Goal: Transaction & Acquisition: Download file/media

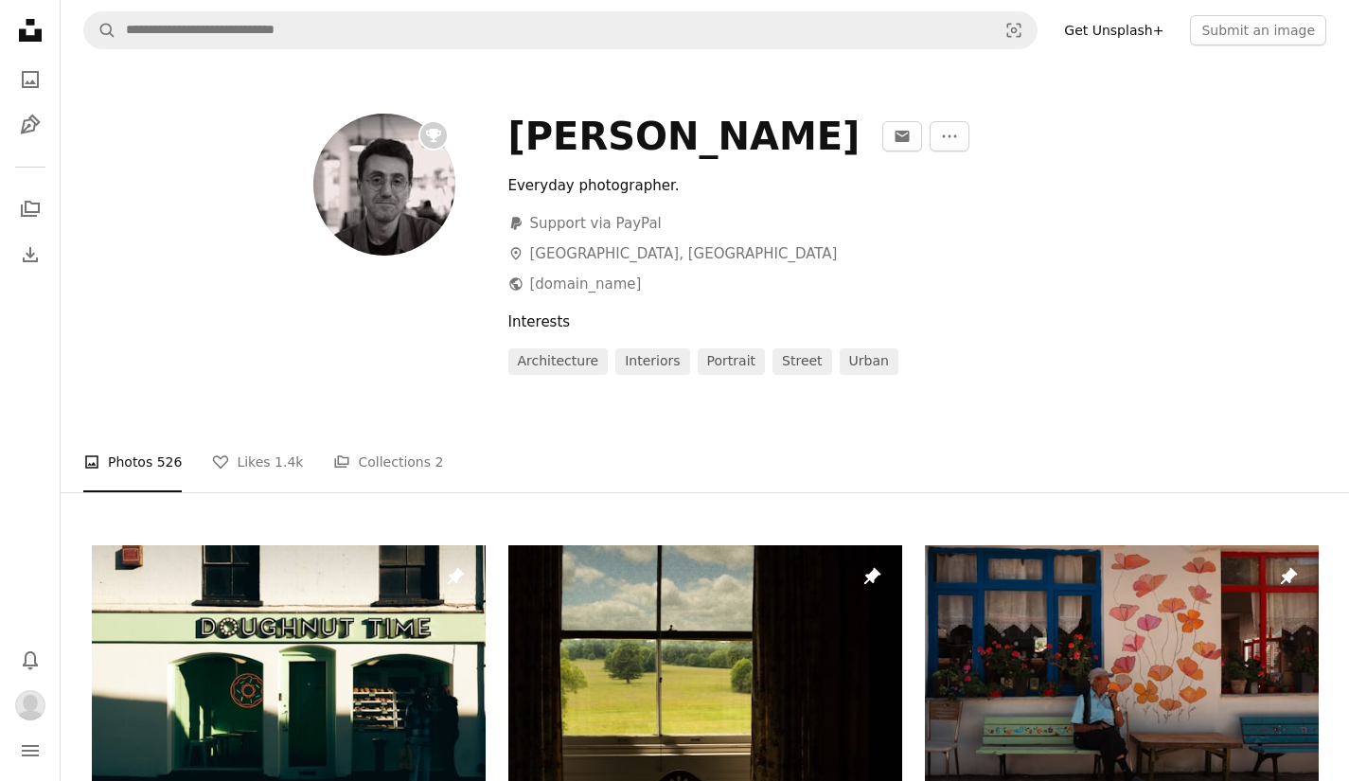
scroll to position [705, 0]
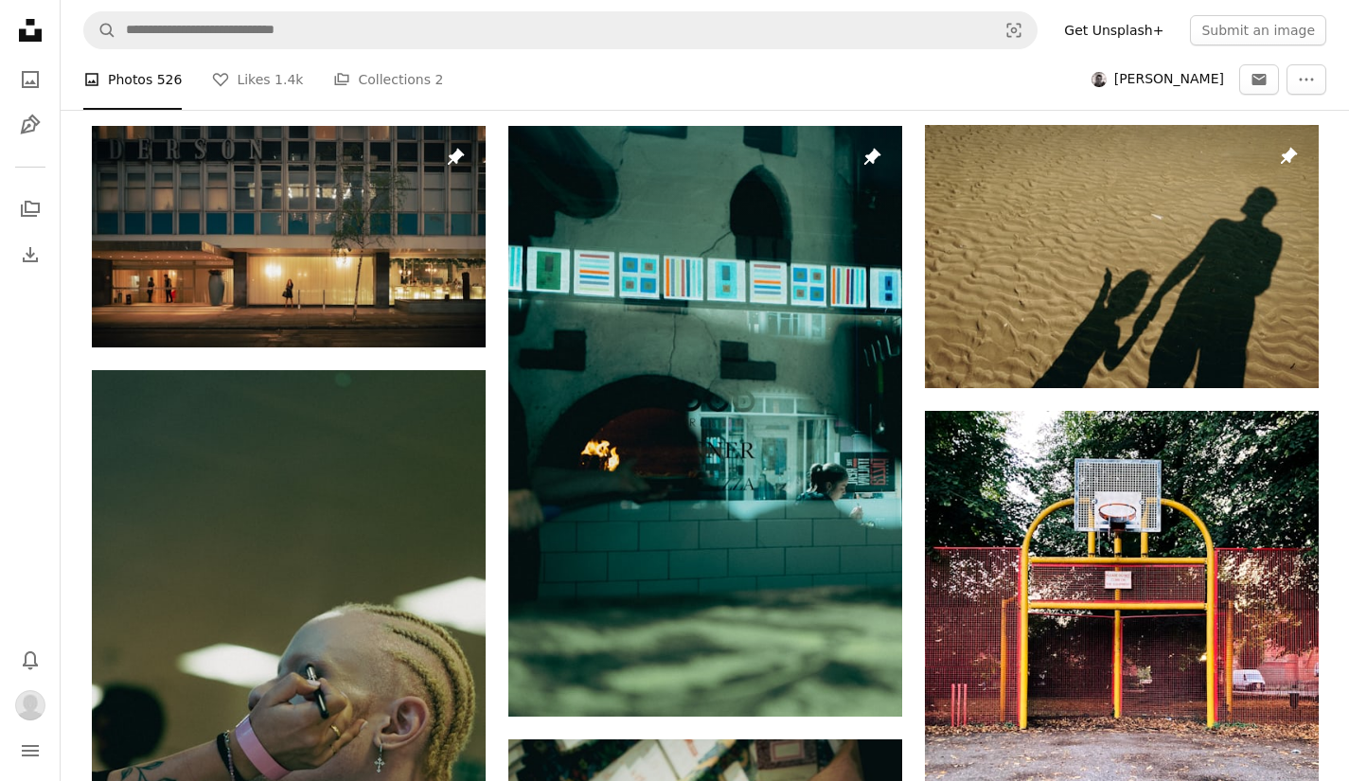
click at [17, 33] on icon "Unsplash logo Unsplash Home" at bounding box center [30, 30] width 38 height 38
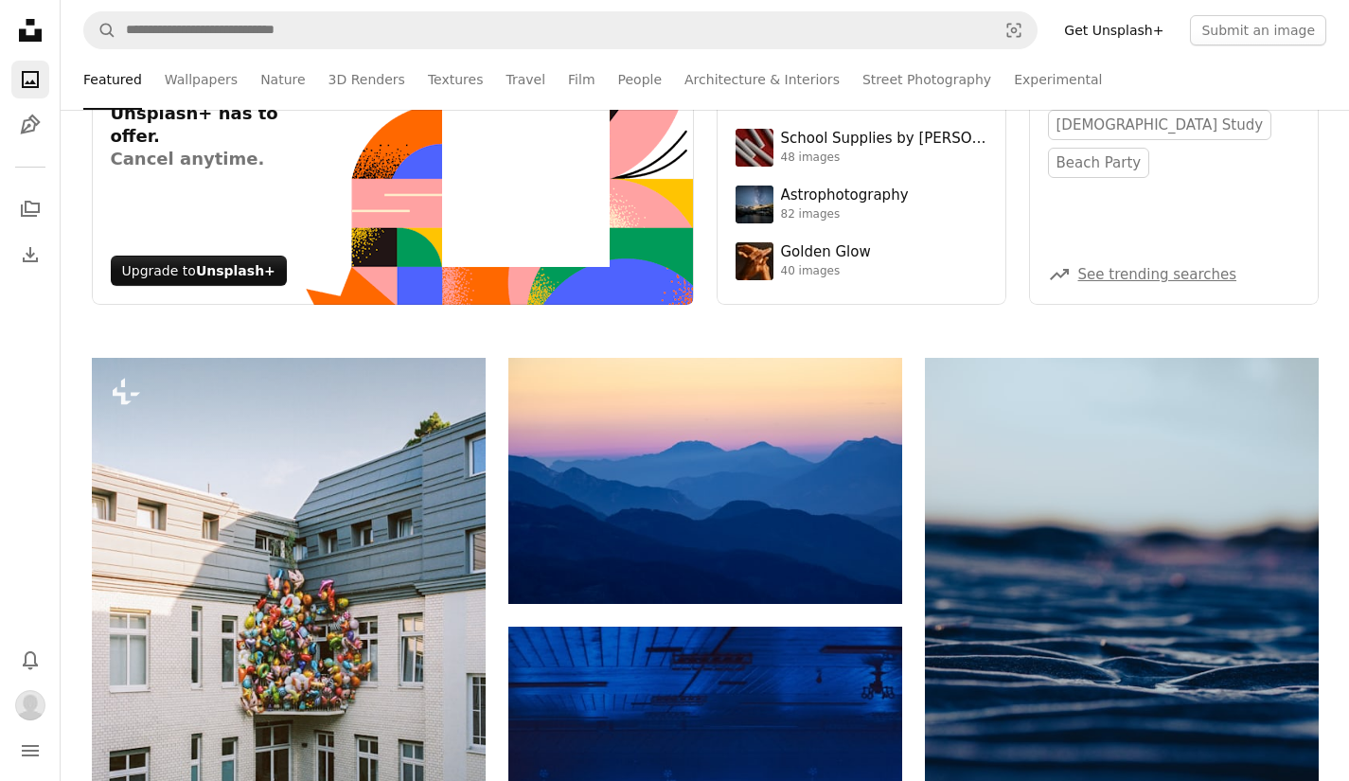
scroll to position [154, 0]
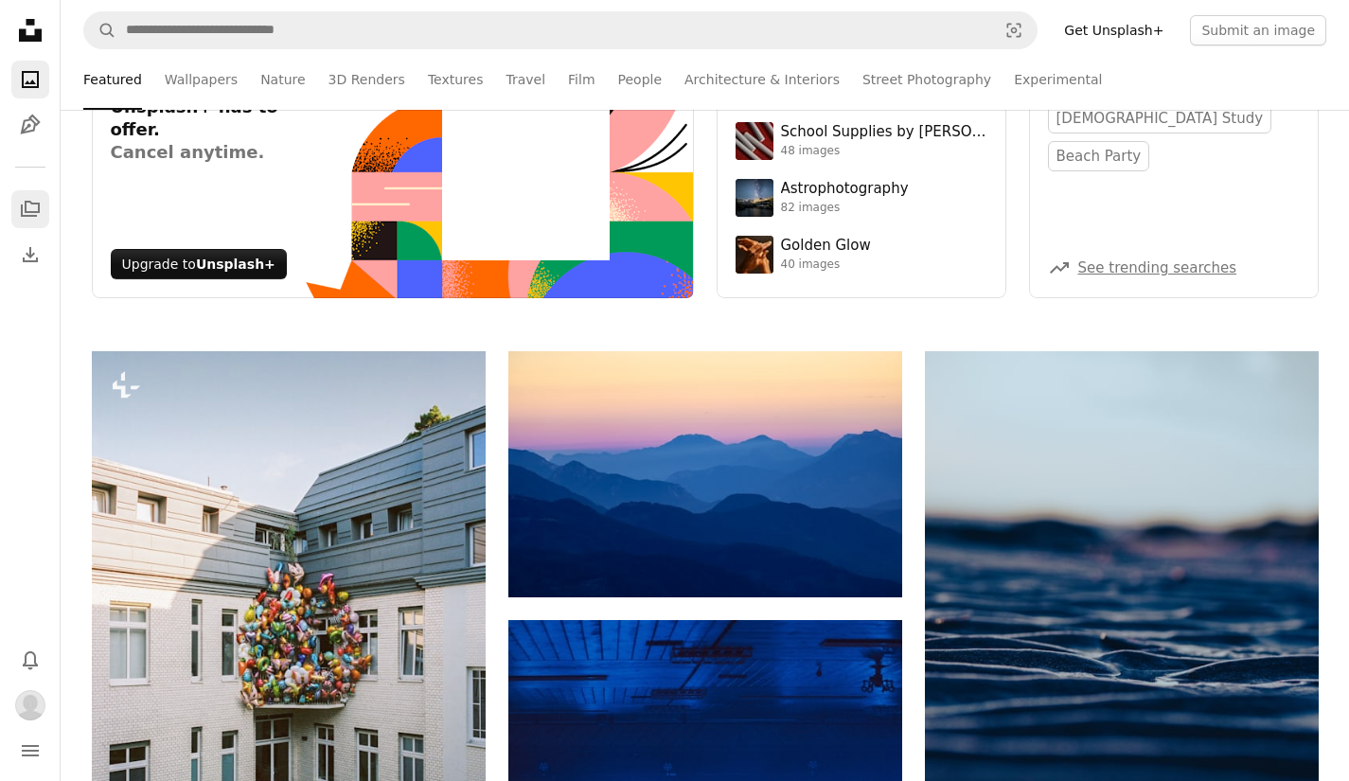
click at [42, 202] on link "A stack of folders" at bounding box center [30, 209] width 38 height 38
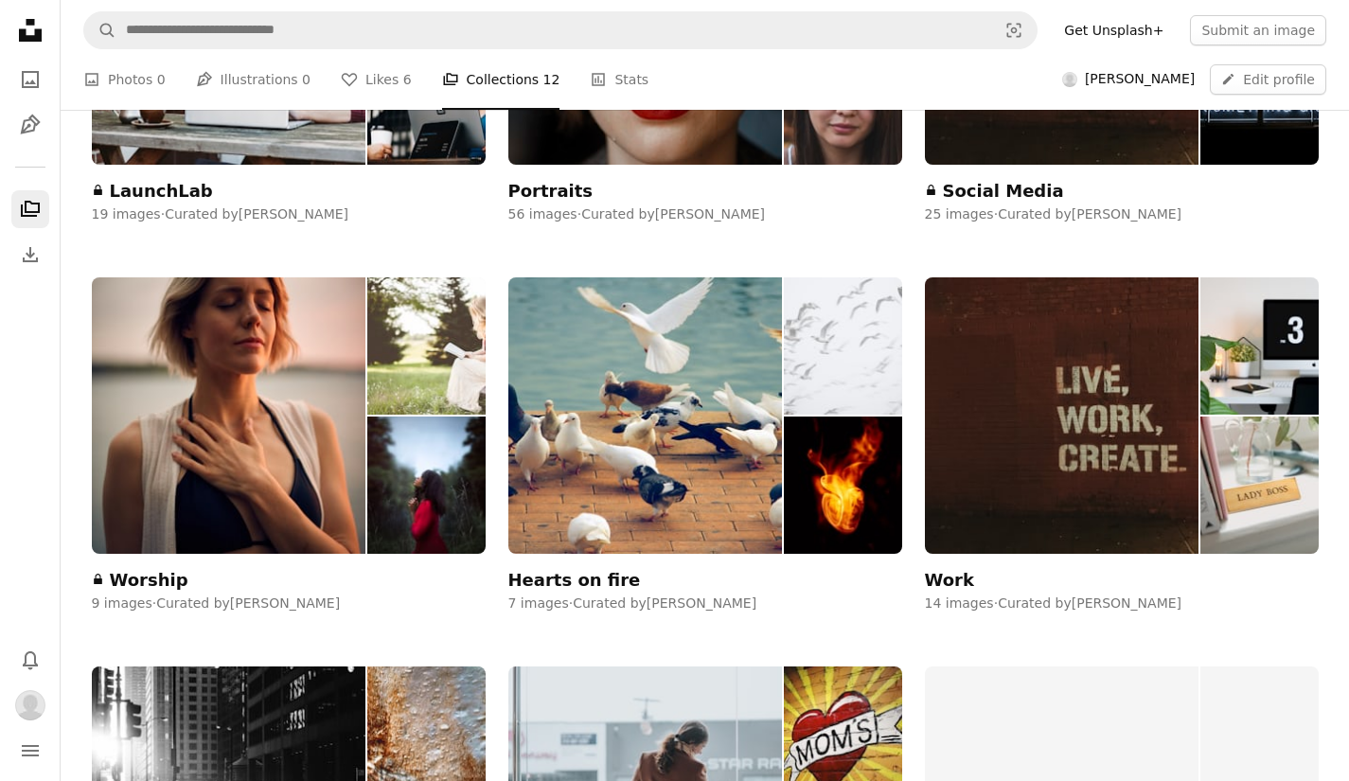
scroll to position [983, 0]
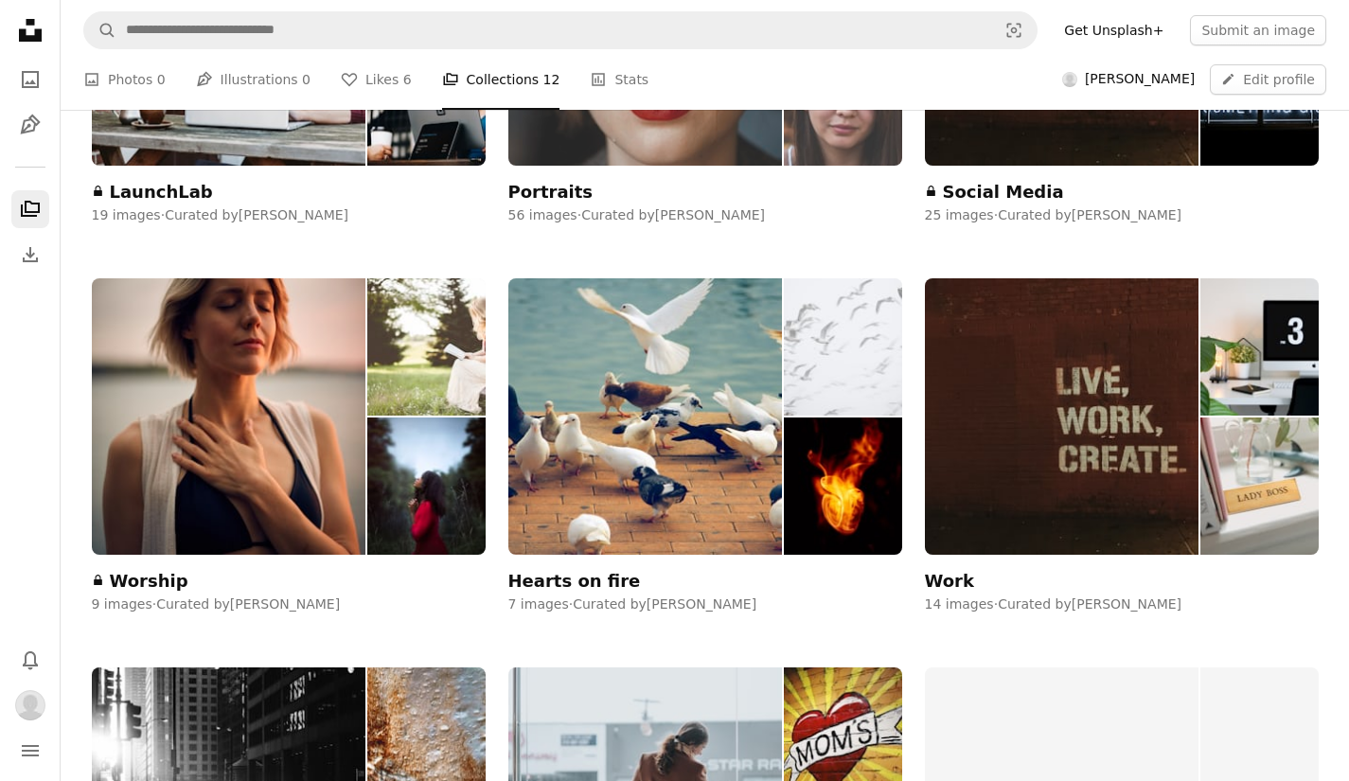
click at [548, 185] on div "Portraits" at bounding box center [550, 192] width 85 height 23
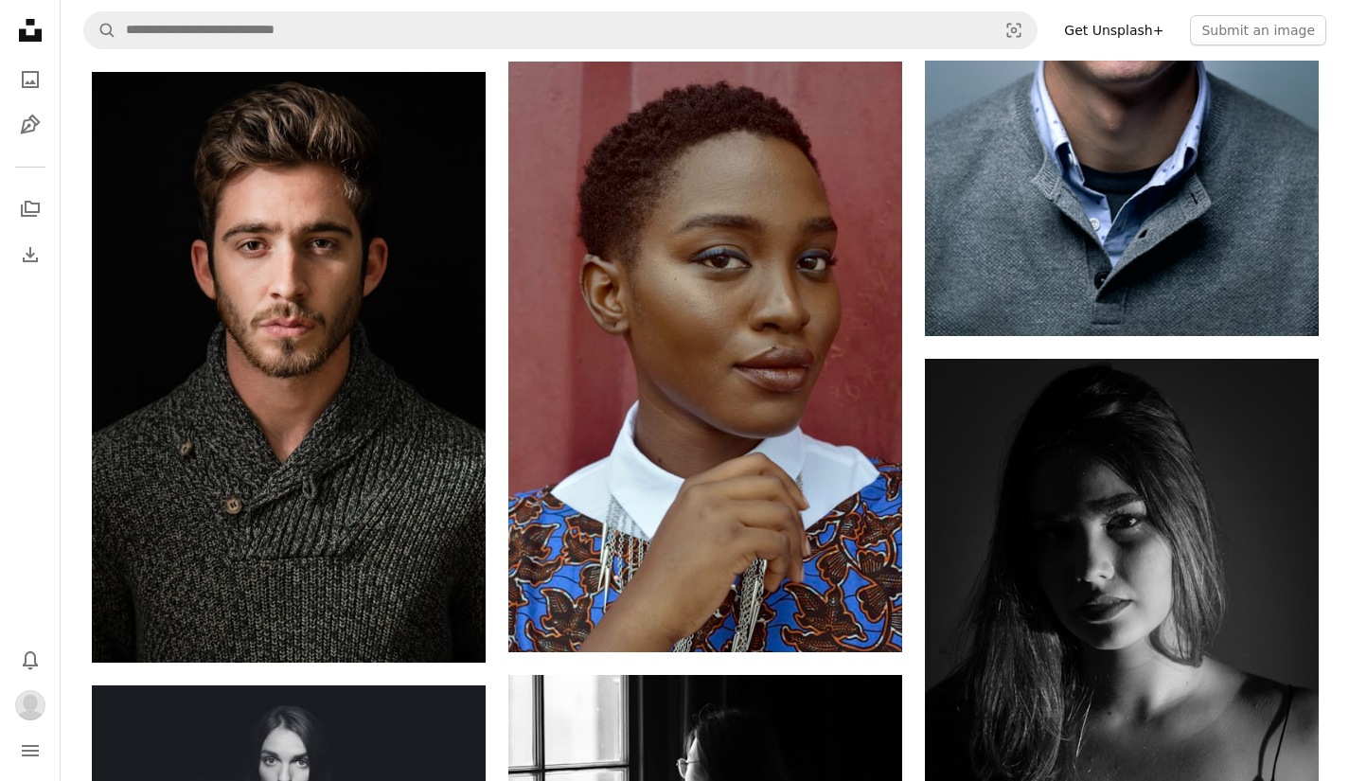
scroll to position [2713, 0]
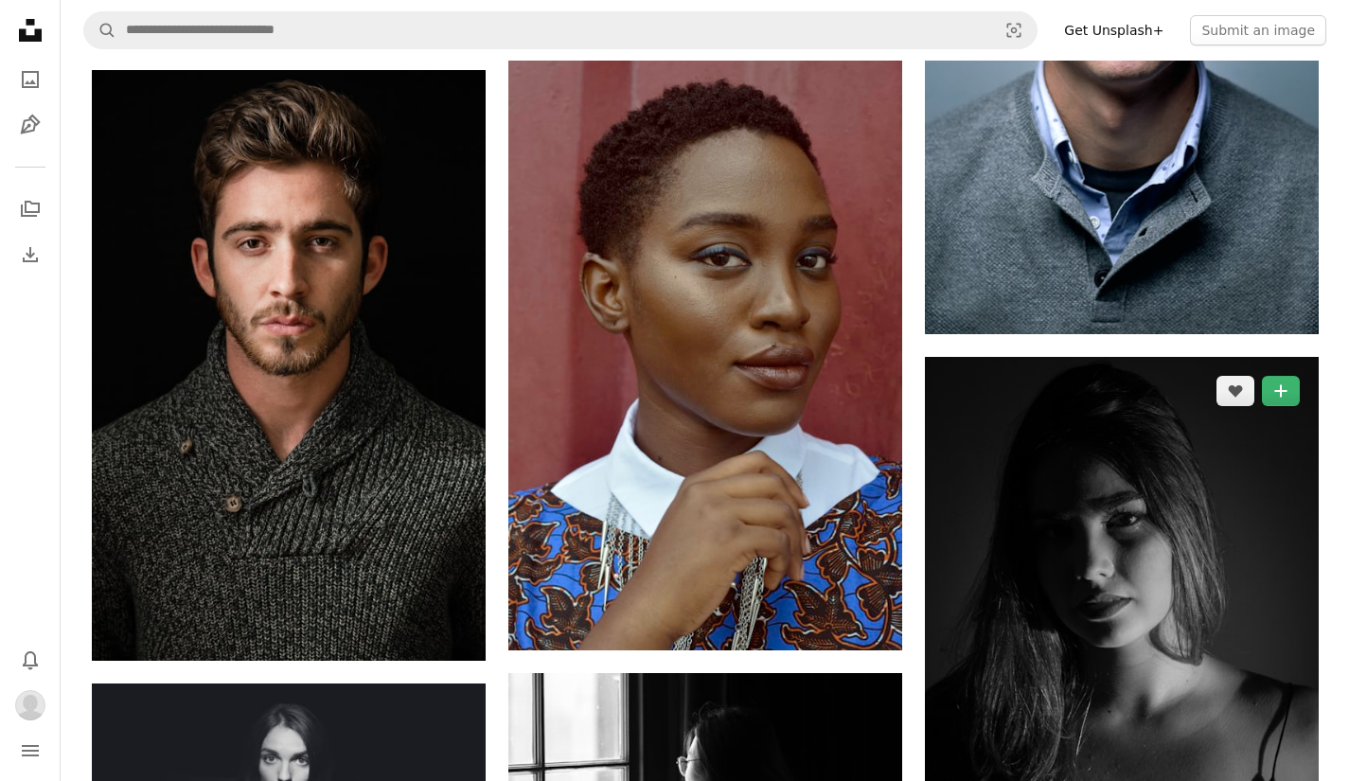
click at [1192, 665] on img at bounding box center [1122, 653] width 394 height 593
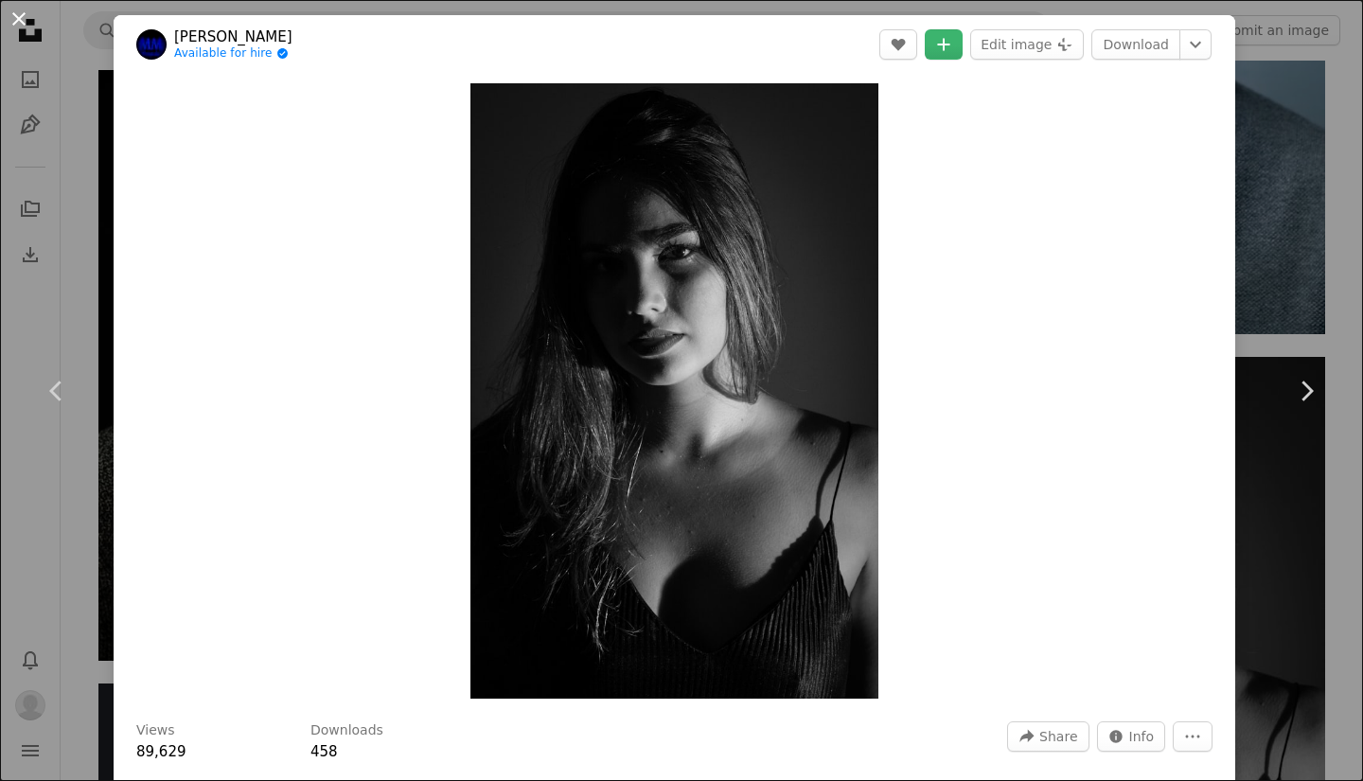
click at [30, 27] on button "An X shape" at bounding box center [19, 19] width 23 height 23
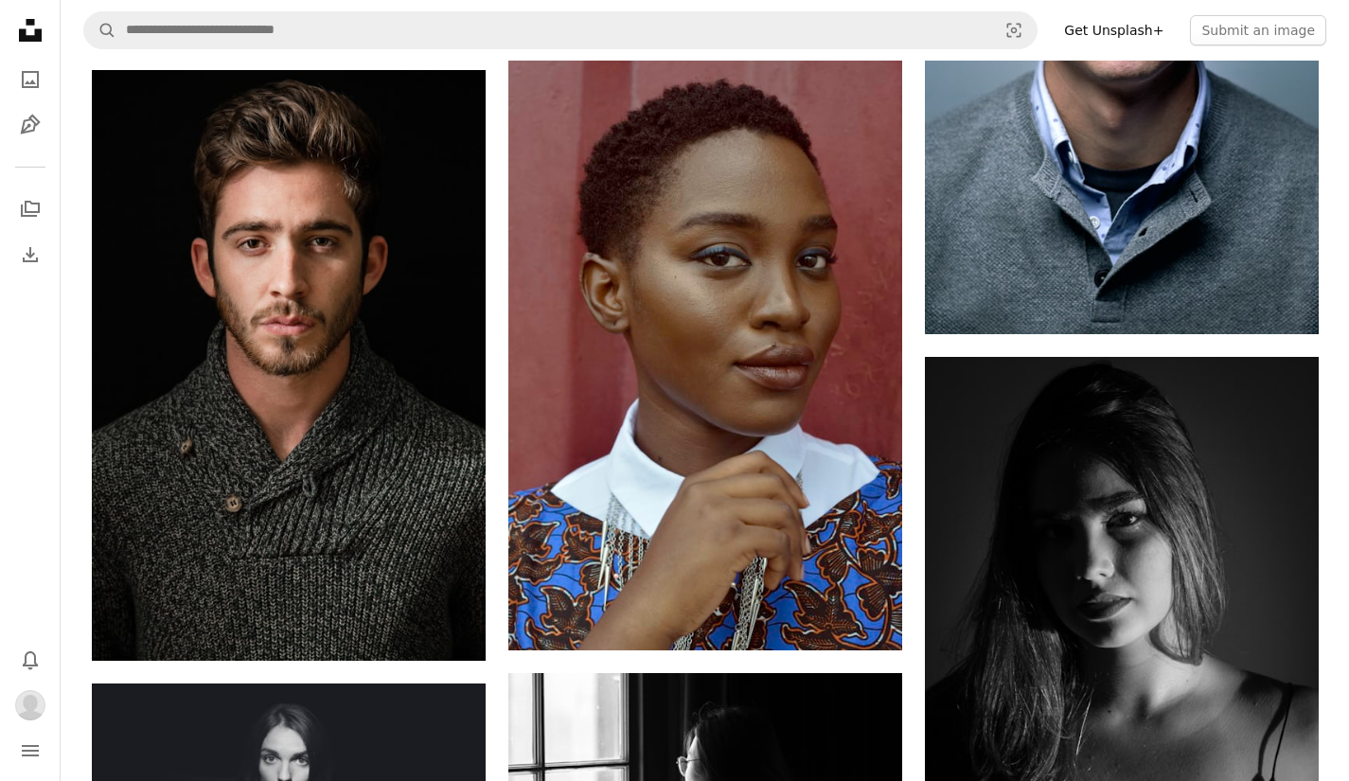
click at [1348, 74] on div "A heart A plus sign [PERSON_NAME] Arrow pointing down A heart A plus sign [PERS…" at bounding box center [705, 174] width 1288 height 5117
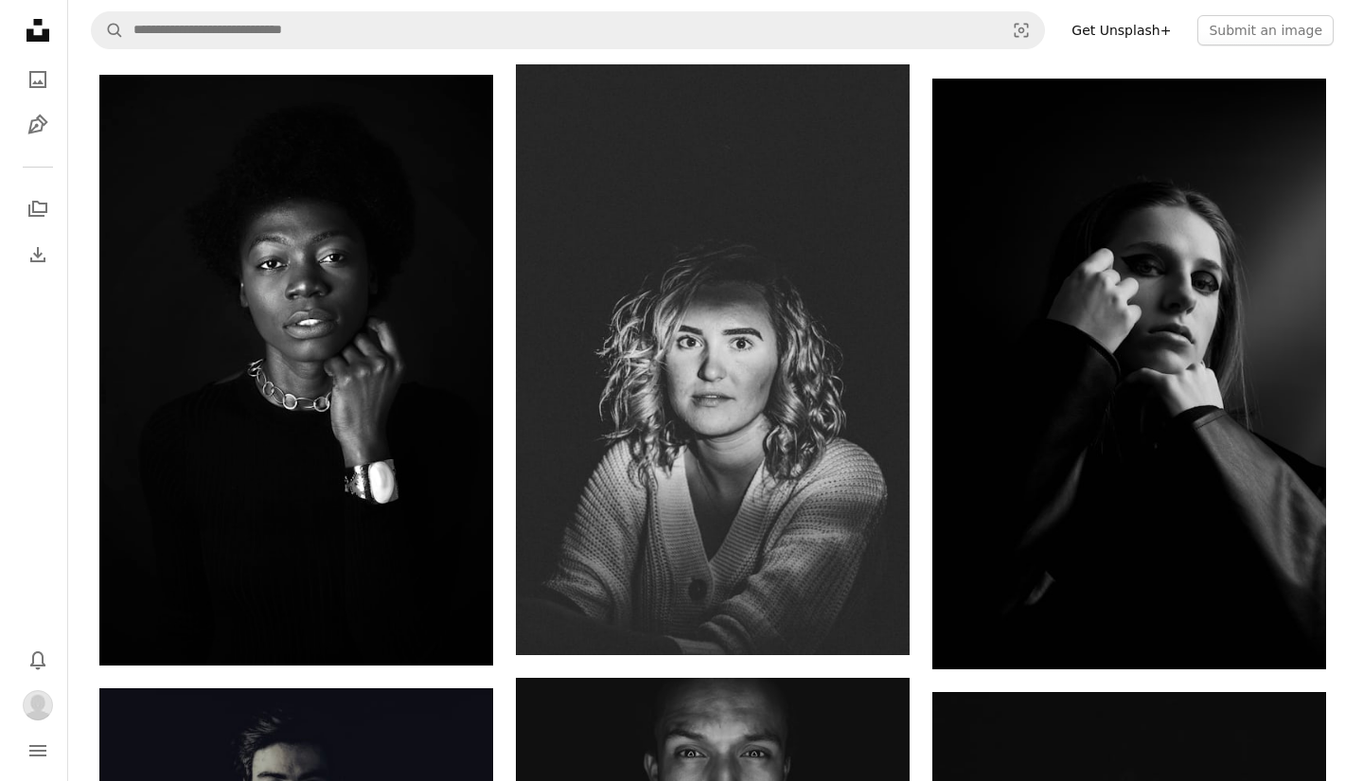
scroll to position [3609, 0]
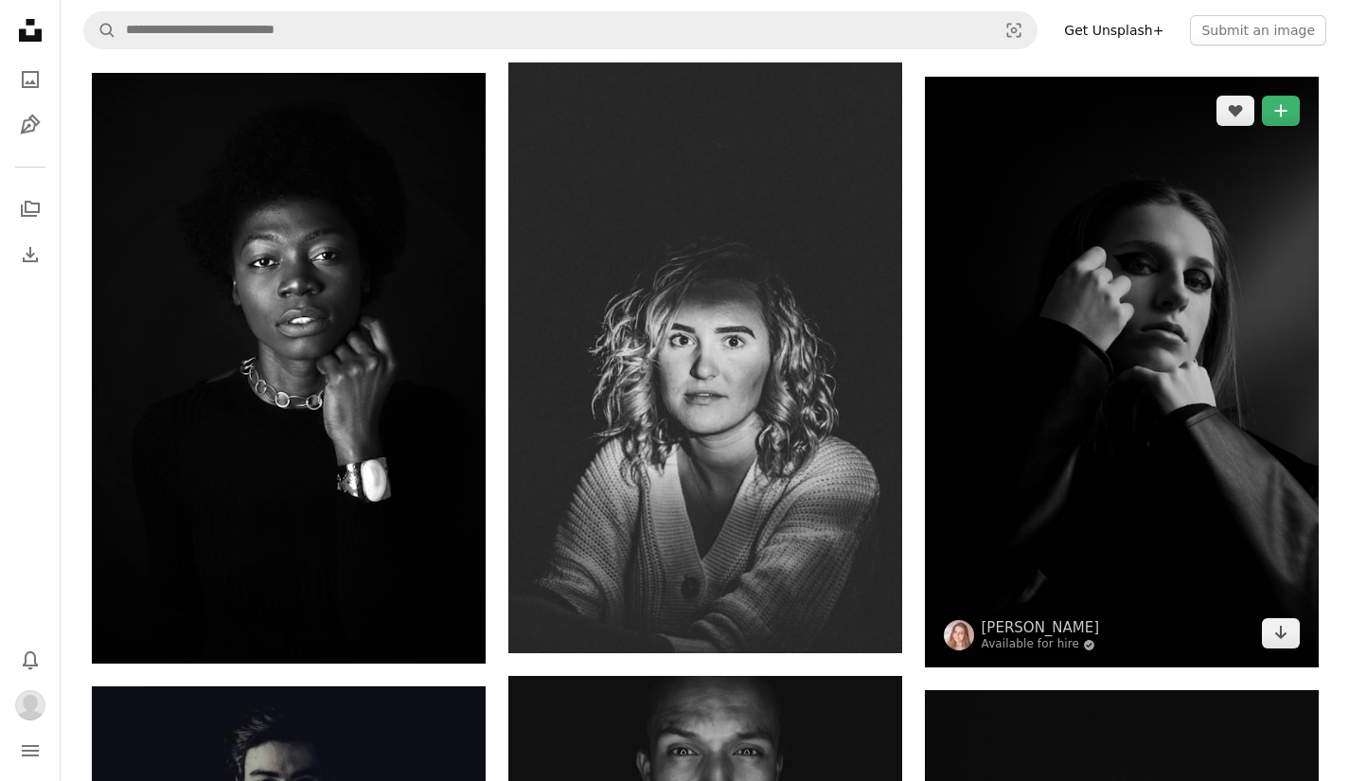
click at [1192, 270] on img at bounding box center [1122, 372] width 394 height 591
click at [1196, 267] on img at bounding box center [1122, 372] width 394 height 591
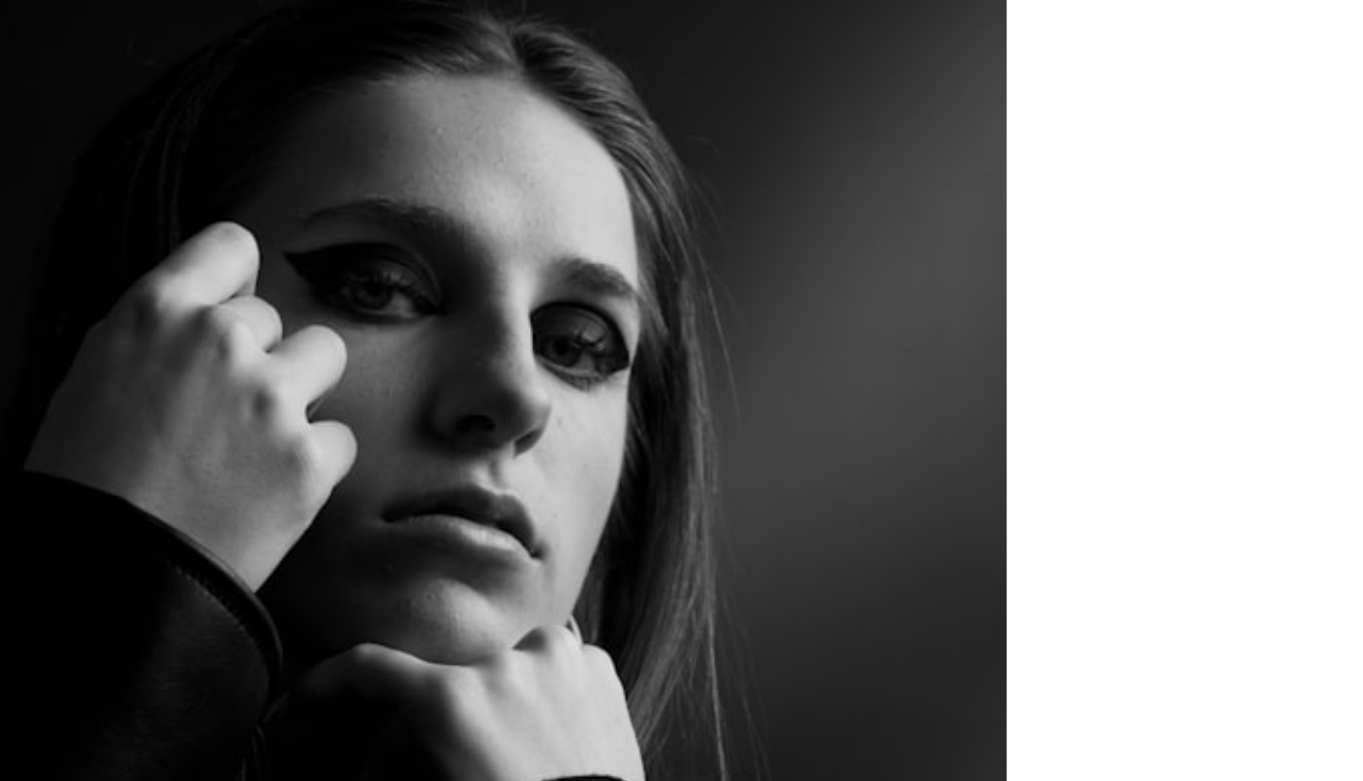
click at [938, 229] on div "Zoom in" at bounding box center [675, 391] width 1122 height 634
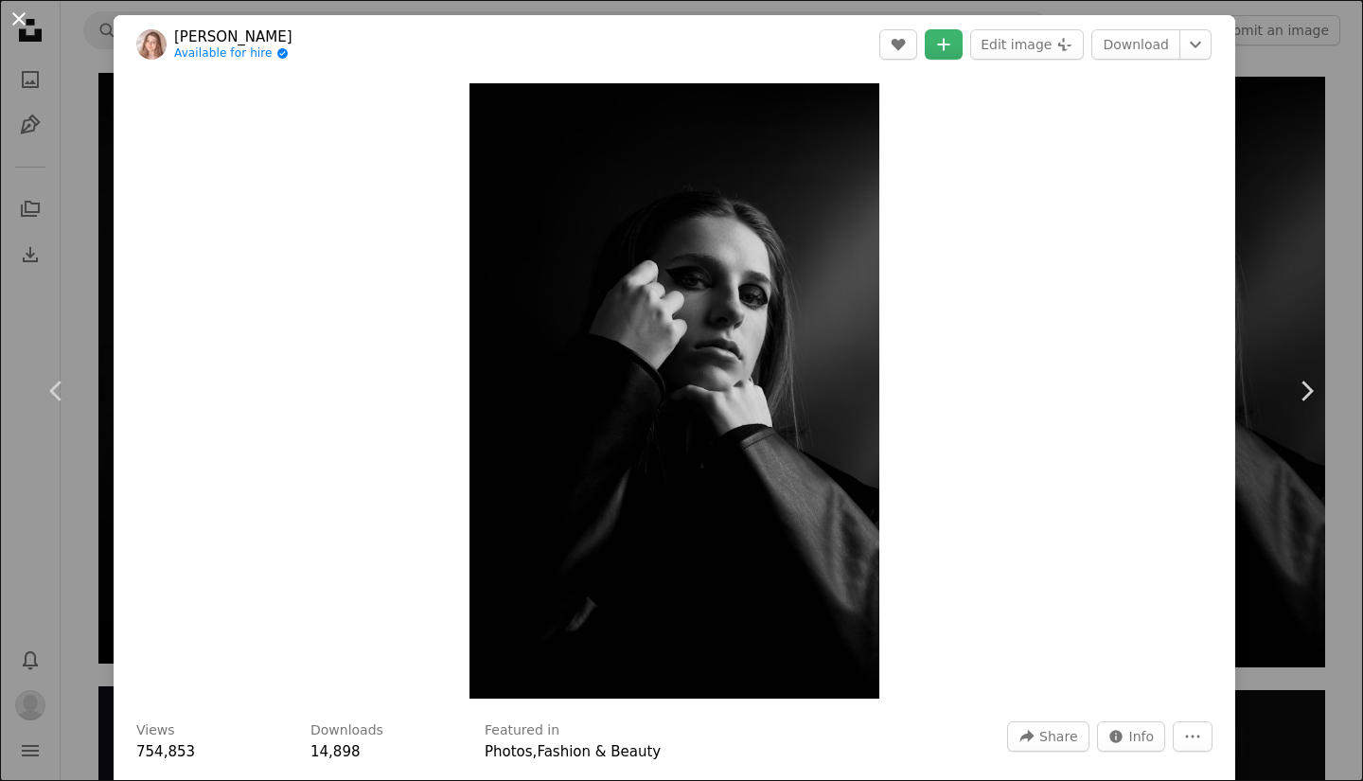
click at [15, 18] on button "An X shape" at bounding box center [19, 19] width 23 height 23
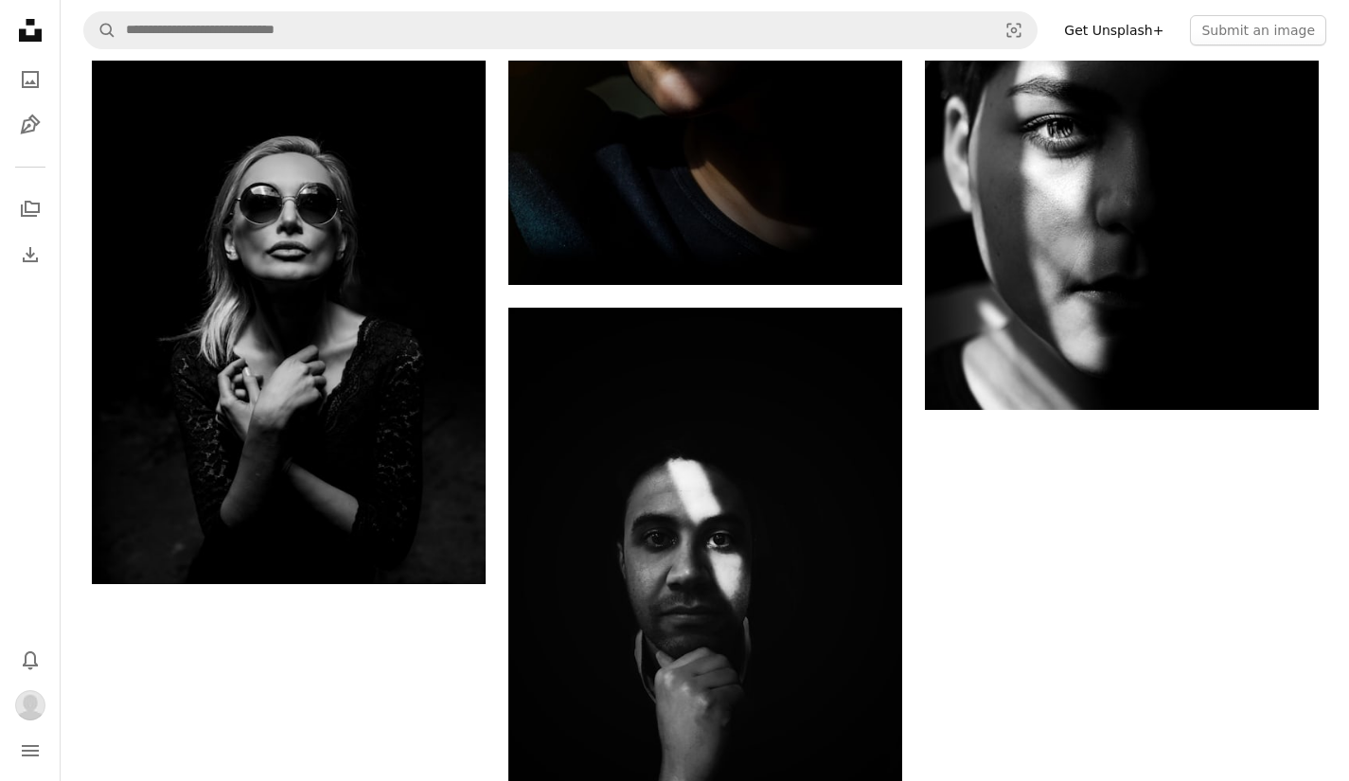
scroll to position [9125, 0]
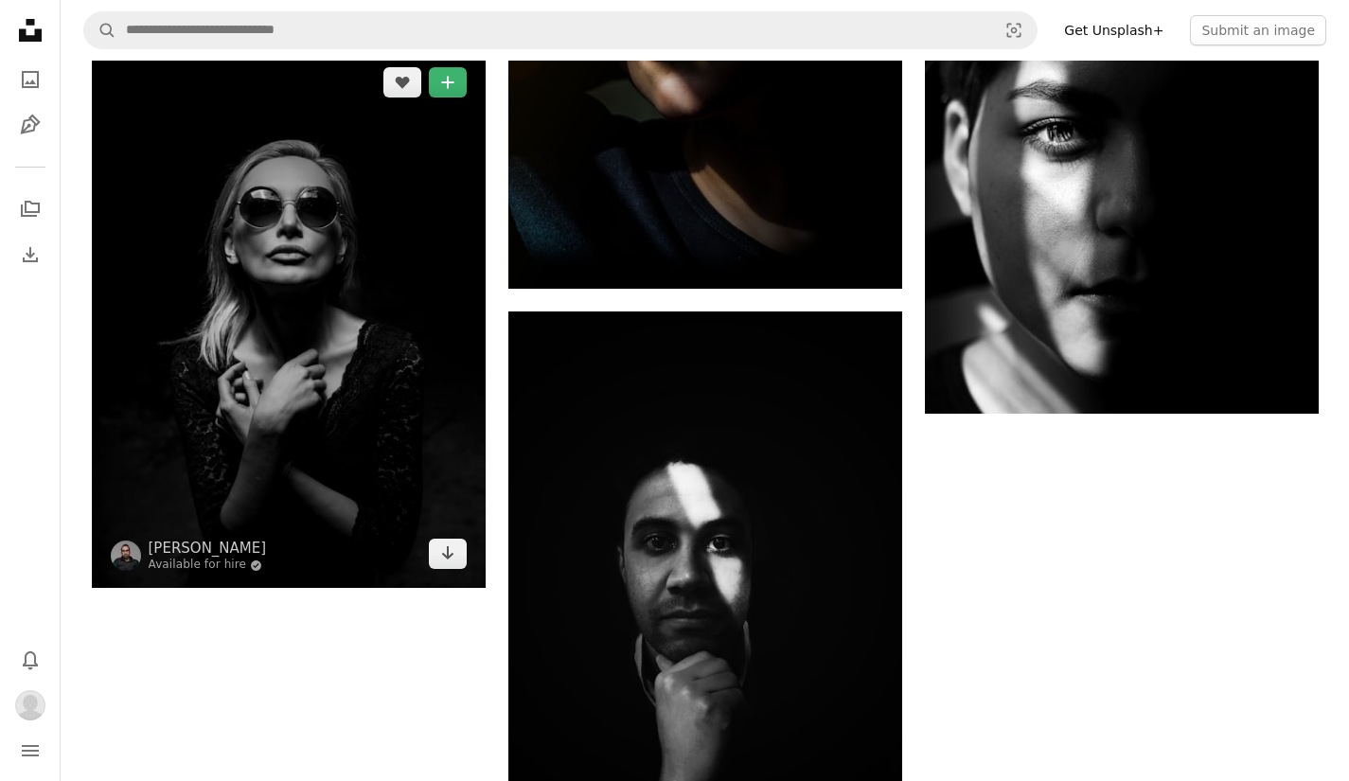
click at [378, 309] on img at bounding box center [289, 318] width 394 height 540
click at [273, 341] on img at bounding box center [289, 318] width 394 height 540
click at [289, 325] on img at bounding box center [289, 318] width 394 height 540
click at [266, 282] on img at bounding box center [289, 318] width 394 height 540
click at [274, 272] on img at bounding box center [289, 318] width 394 height 540
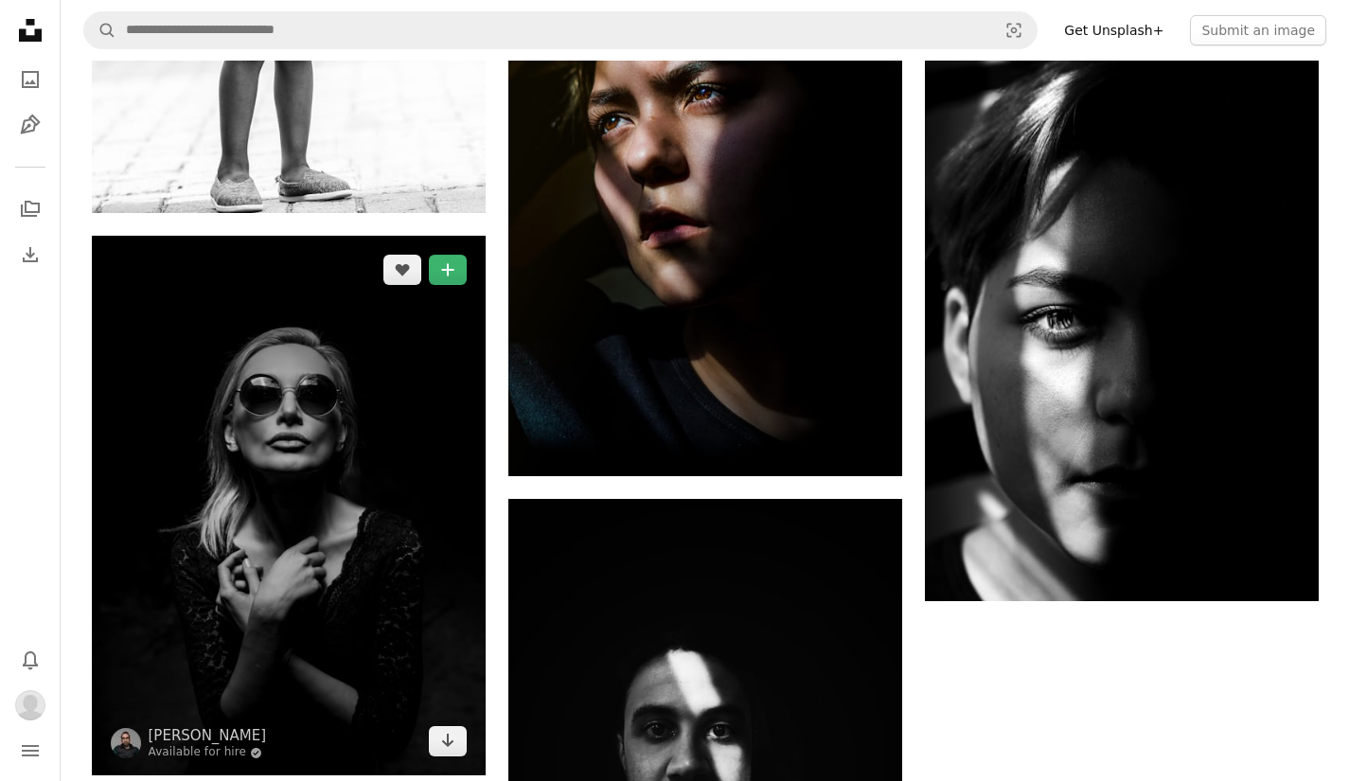
scroll to position [8938, 0]
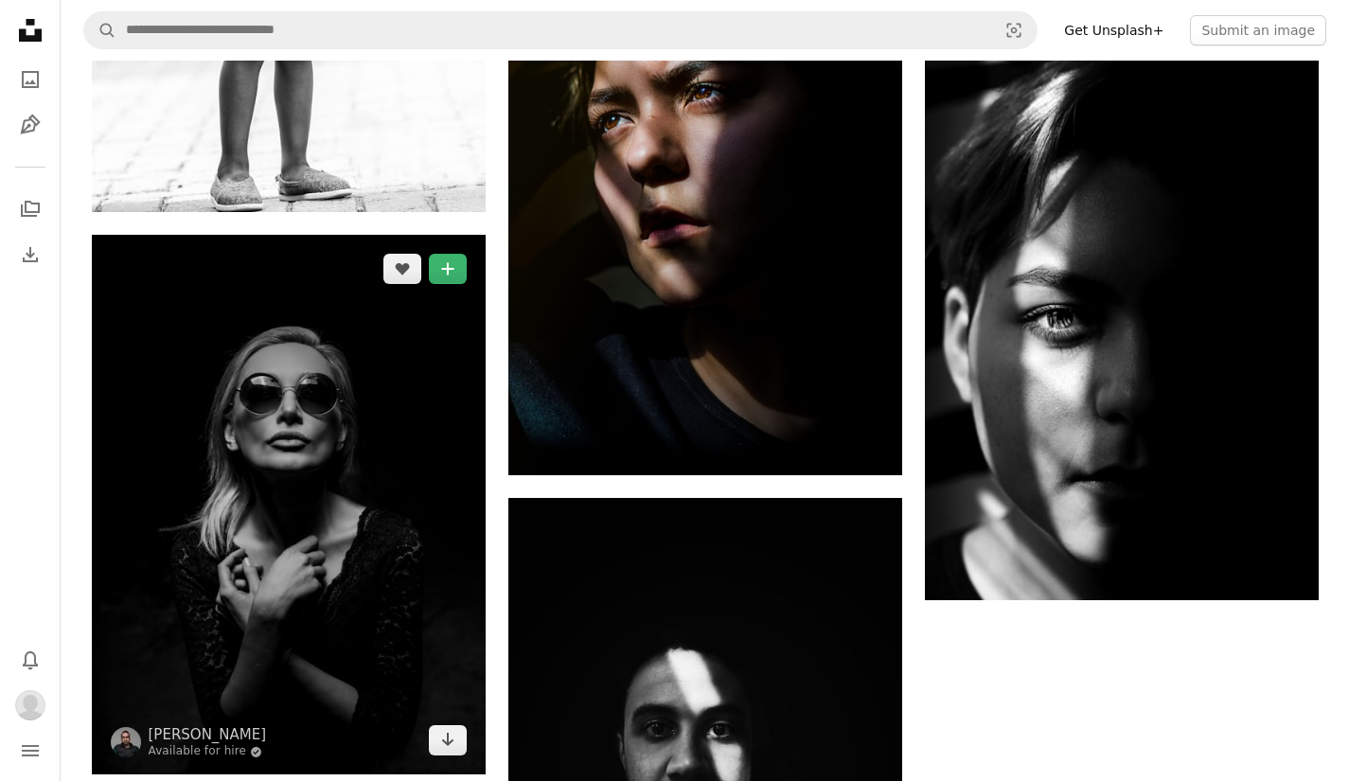
click at [275, 416] on img at bounding box center [289, 505] width 394 height 540
click at [273, 411] on img at bounding box center [289, 505] width 394 height 540
click at [211, 439] on img at bounding box center [289, 505] width 394 height 540
click at [211, 438] on img at bounding box center [289, 505] width 394 height 540
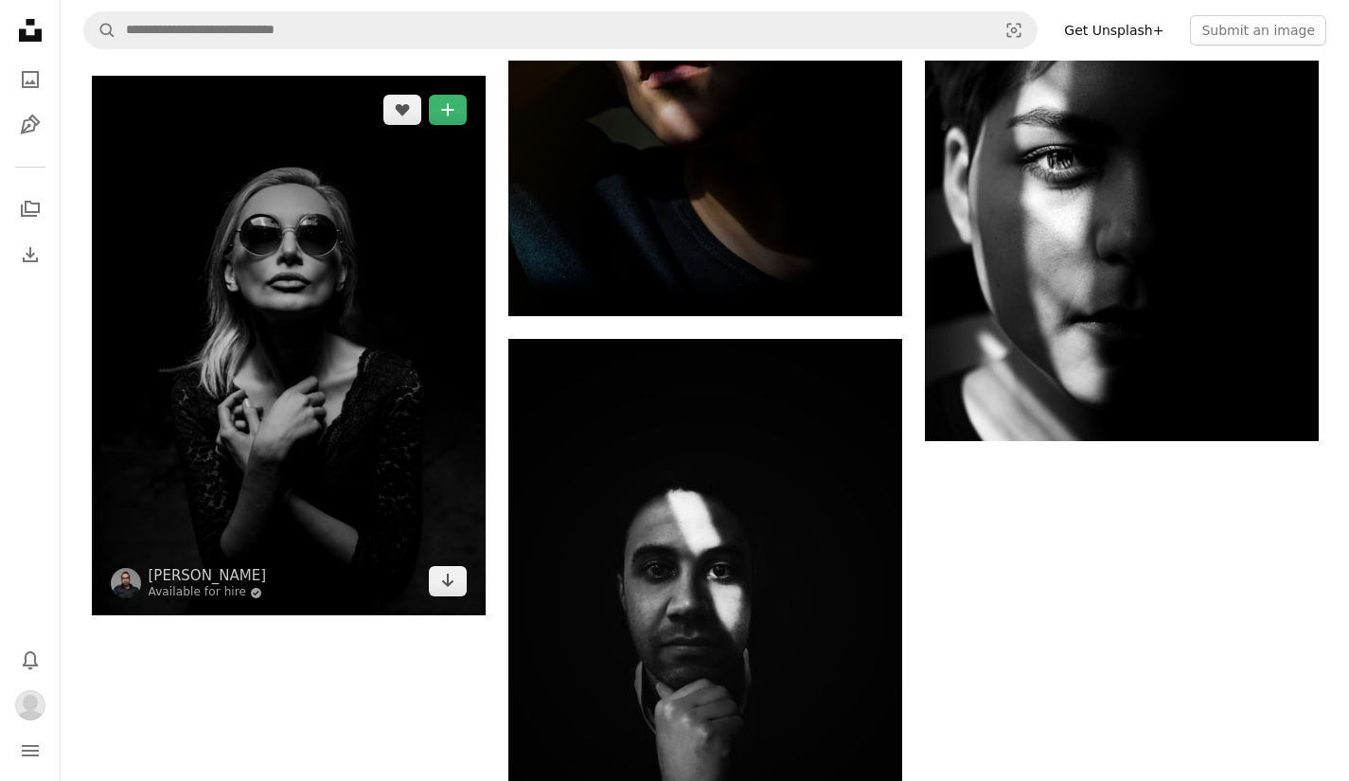
scroll to position [9099, 0]
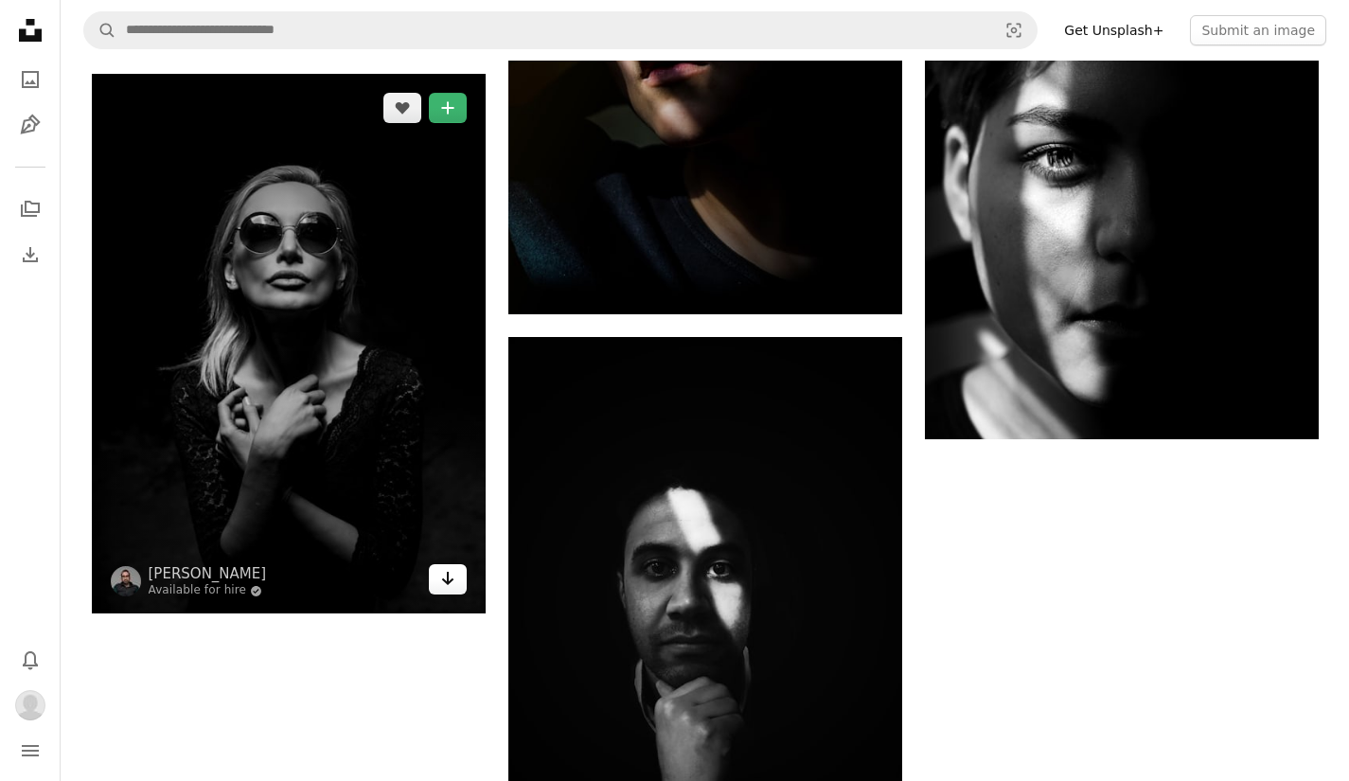
click at [459, 588] on link "Arrow pointing down" at bounding box center [448, 579] width 38 height 30
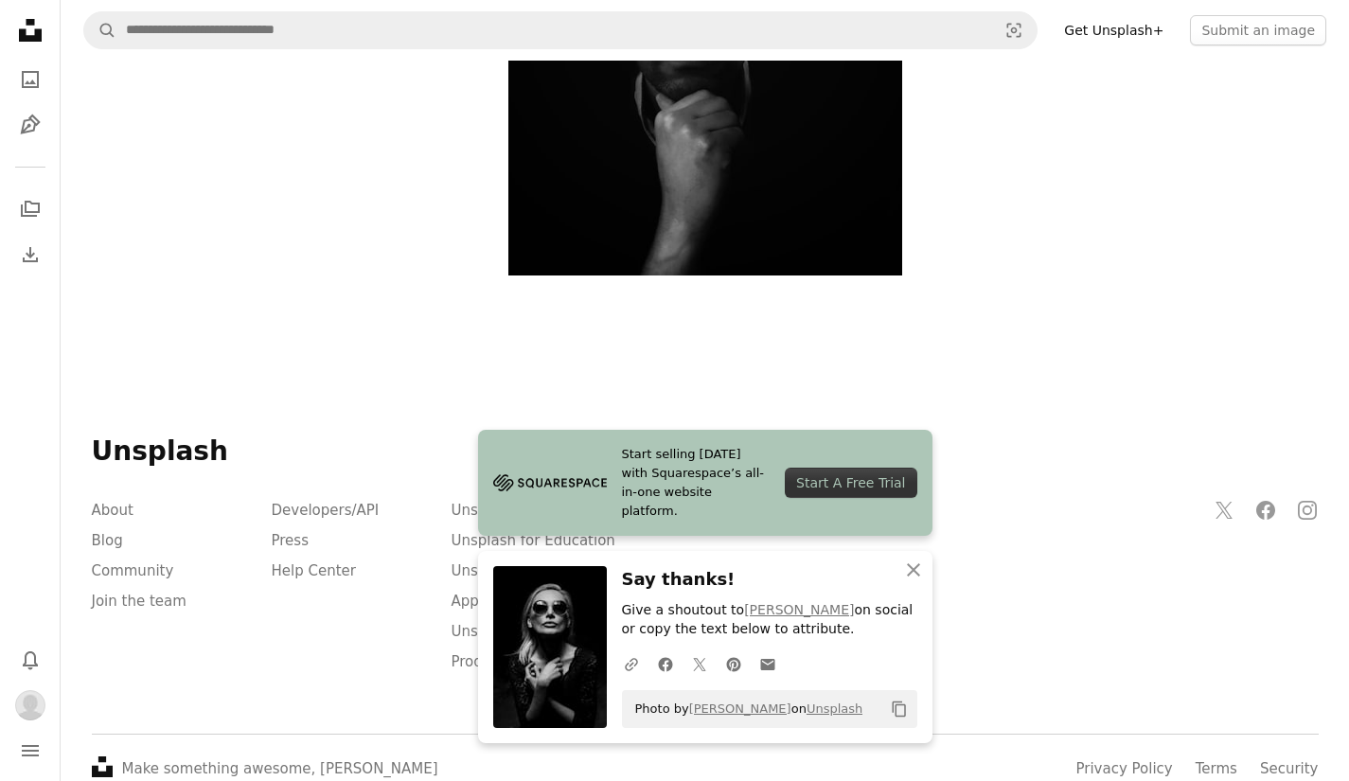
scroll to position [9747, 0]
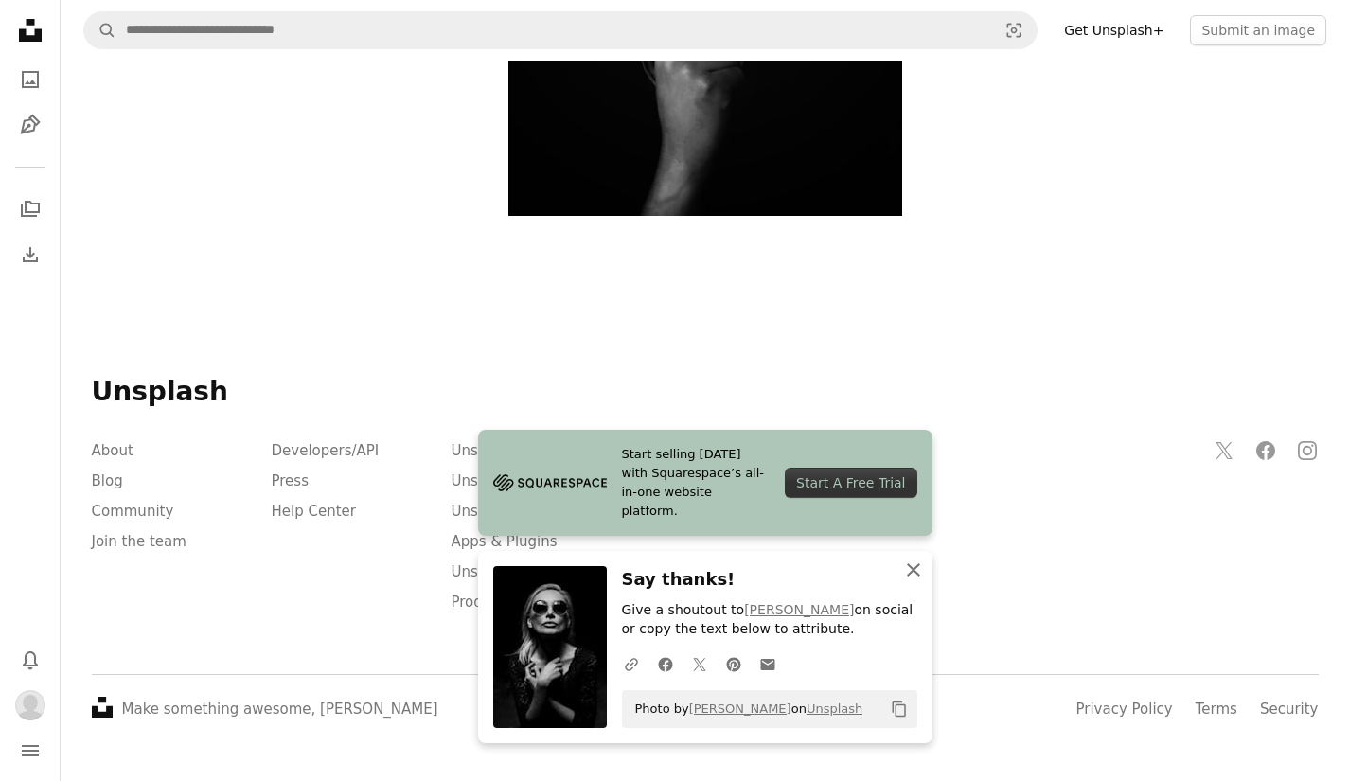
click at [914, 569] on icon "button" at bounding box center [913, 569] width 13 height 13
